Goal: Transaction & Acquisition: Purchase product/service

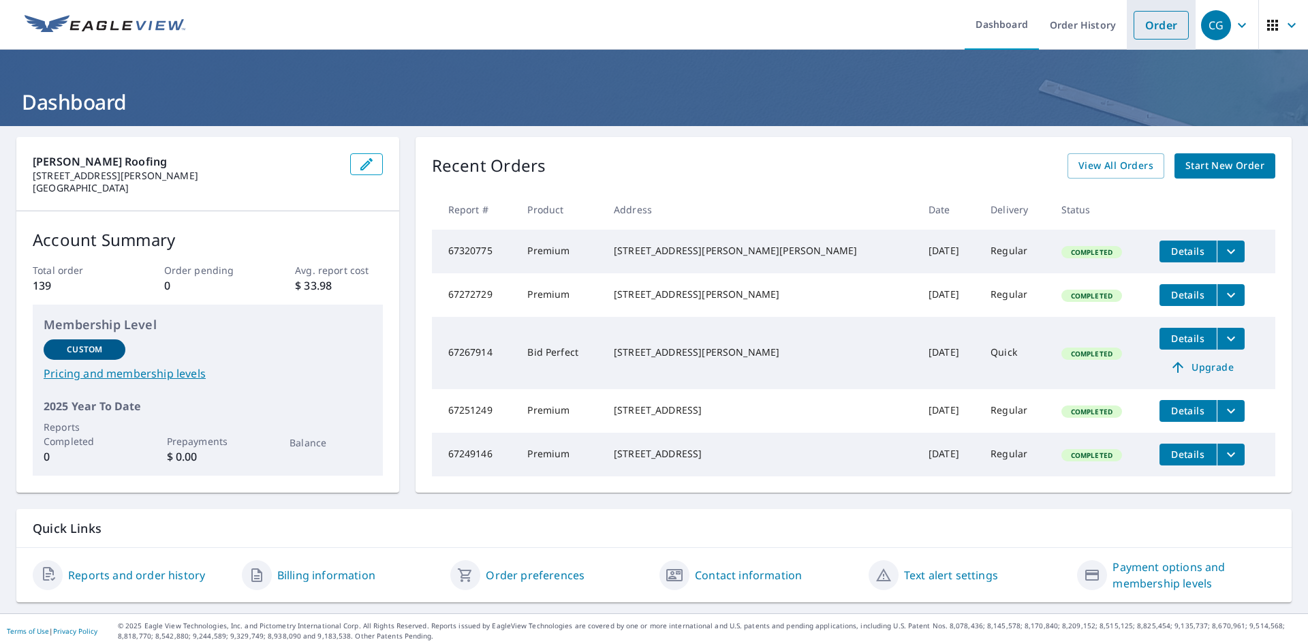
click at [1137, 39] on link "Order" at bounding box center [1161, 25] width 55 height 29
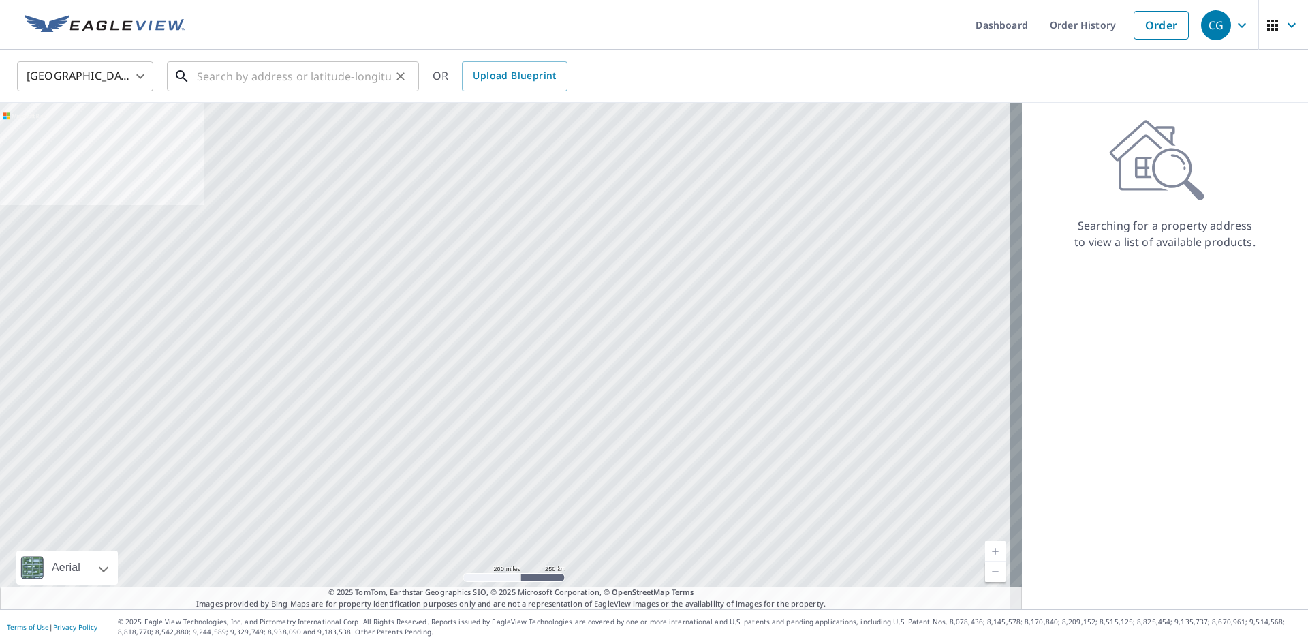
click at [327, 86] on input "text" at bounding box center [294, 76] width 194 height 38
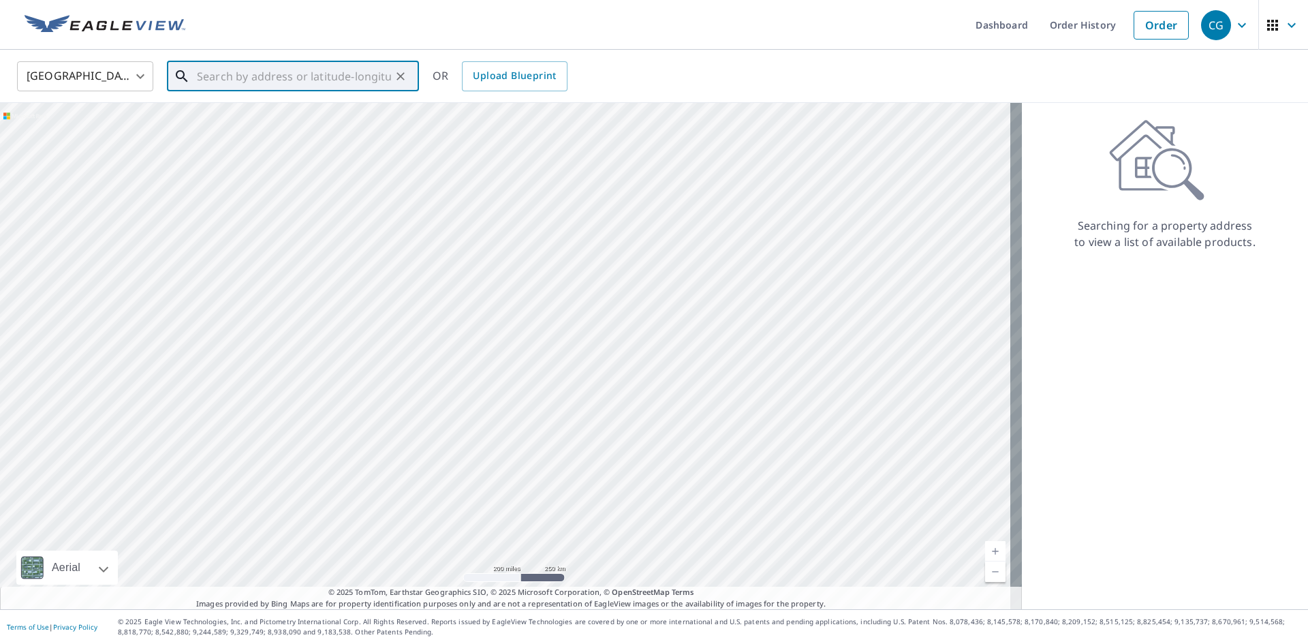
drag, startPoint x: 327, startPoint y: 86, endPoint x: 316, endPoint y: 84, distance: 11.1
paste input "[STREET_ADDRESS]"
click at [264, 134] on p "[GEOGRAPHIC_DATA]" at bounding box center [301, 131] width 214 height 14
type input "[STREET_ADDRESS]"
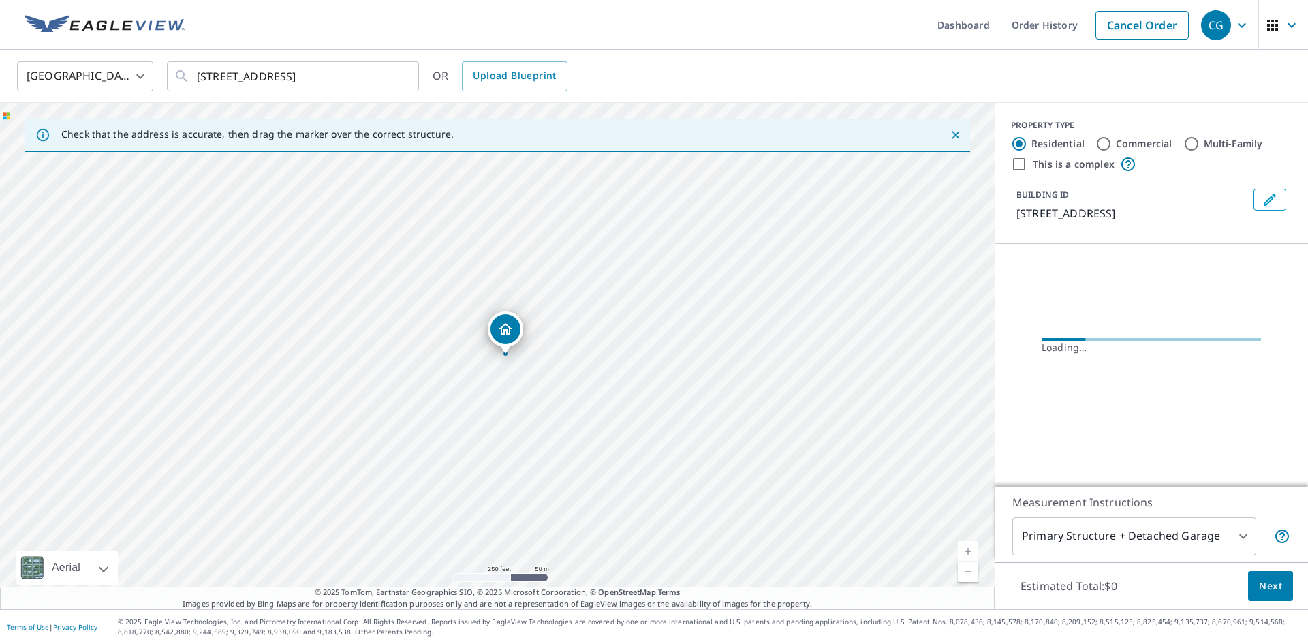
scroll to position [0, 0]
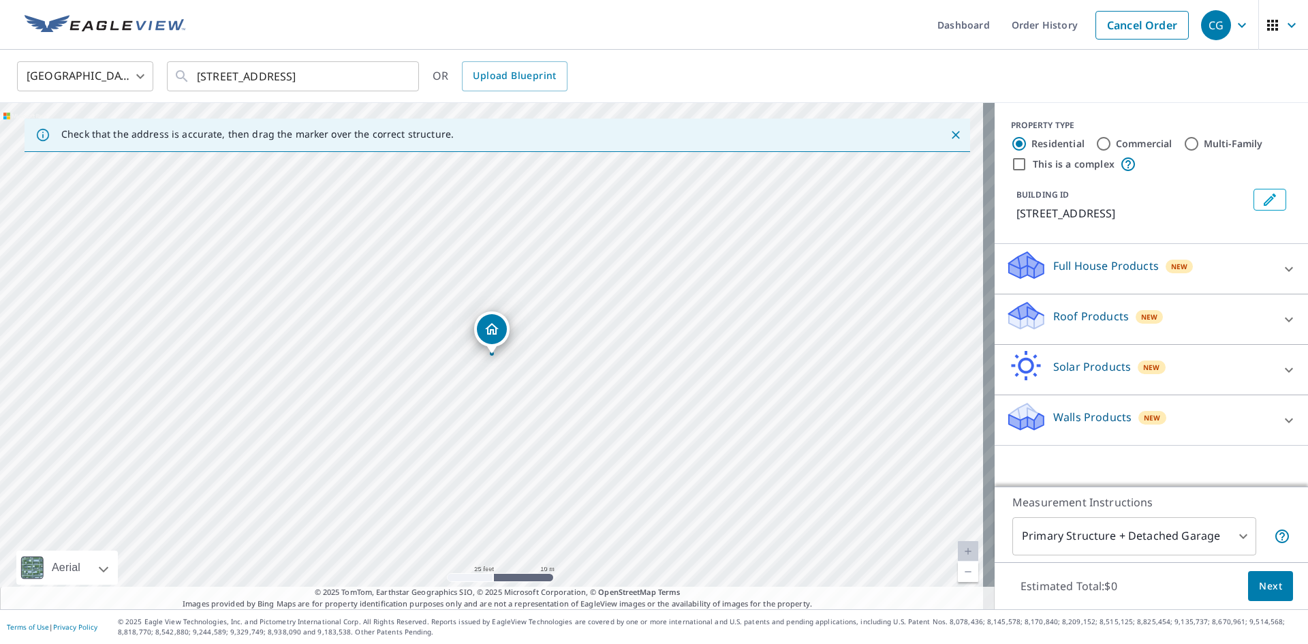
click at [1141, 319] on span "New" at bounding box center [1149, 316] width 17 height 11
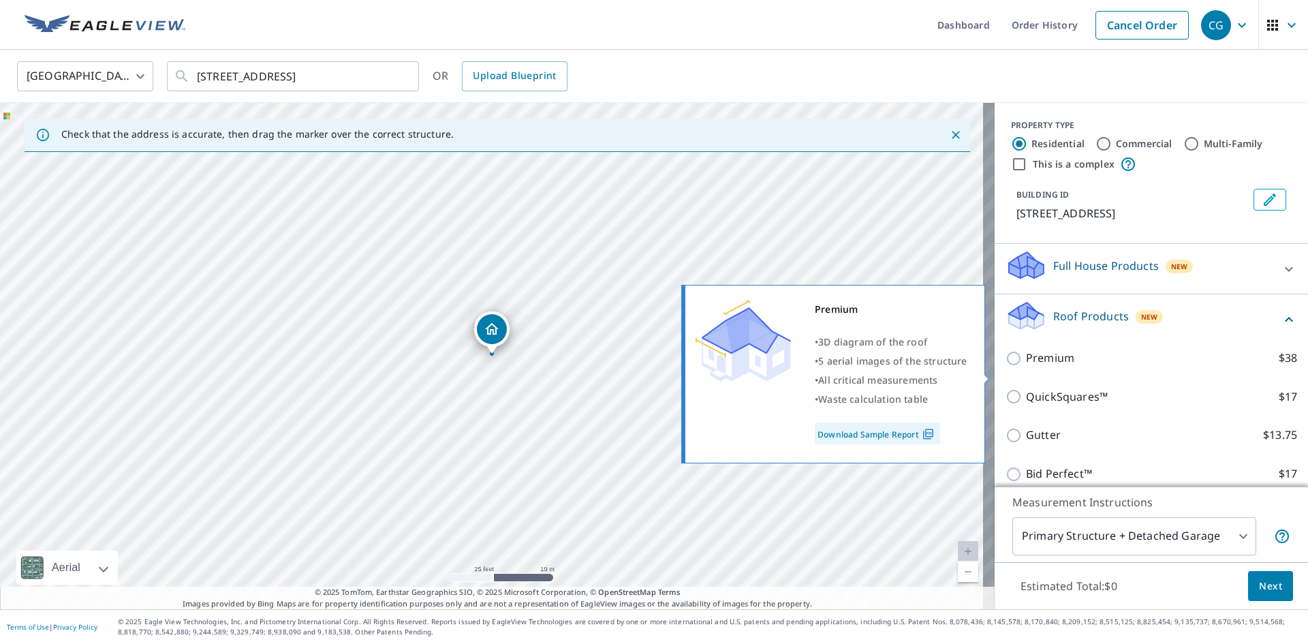
click at [1009, 367] on input "Premium $38" at bounding box center [1016, 358] width 20 height 16
checkbox input "true"
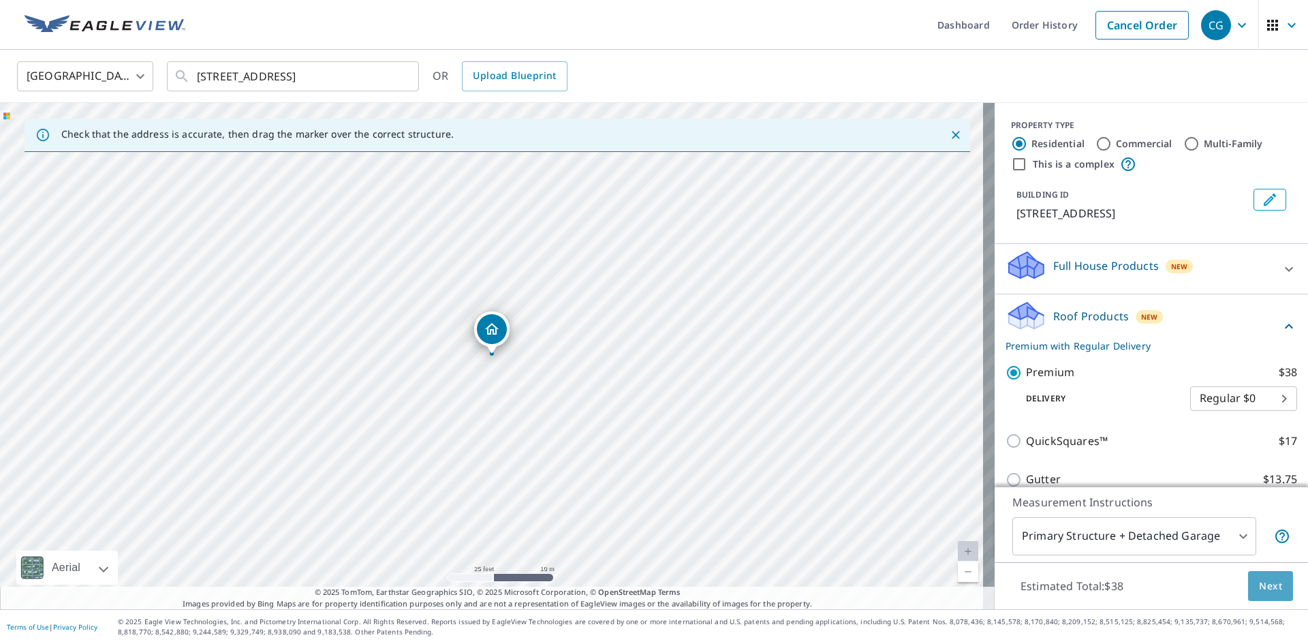
click at [1267, 582] on span "Next" at bounding box center [1270, 586] width 23 height 17
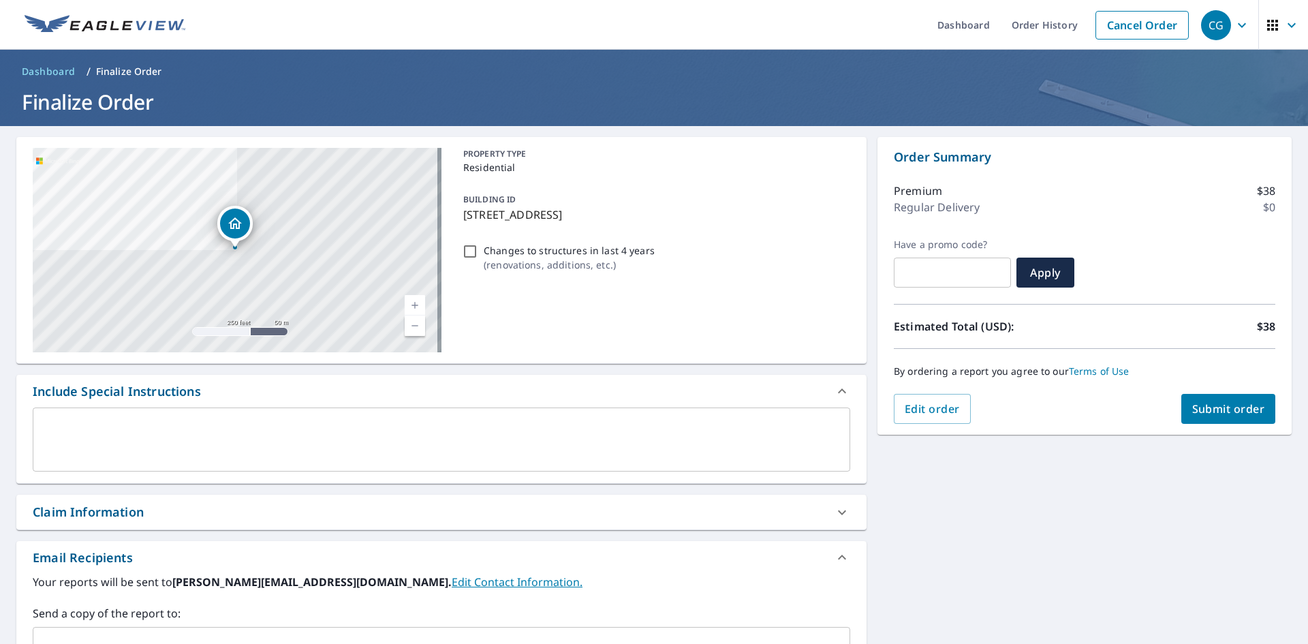
click at [1214, 418] on button "Submit order" at bounding box center [1229, 409] width 95 height 30
checkbox input "true"
